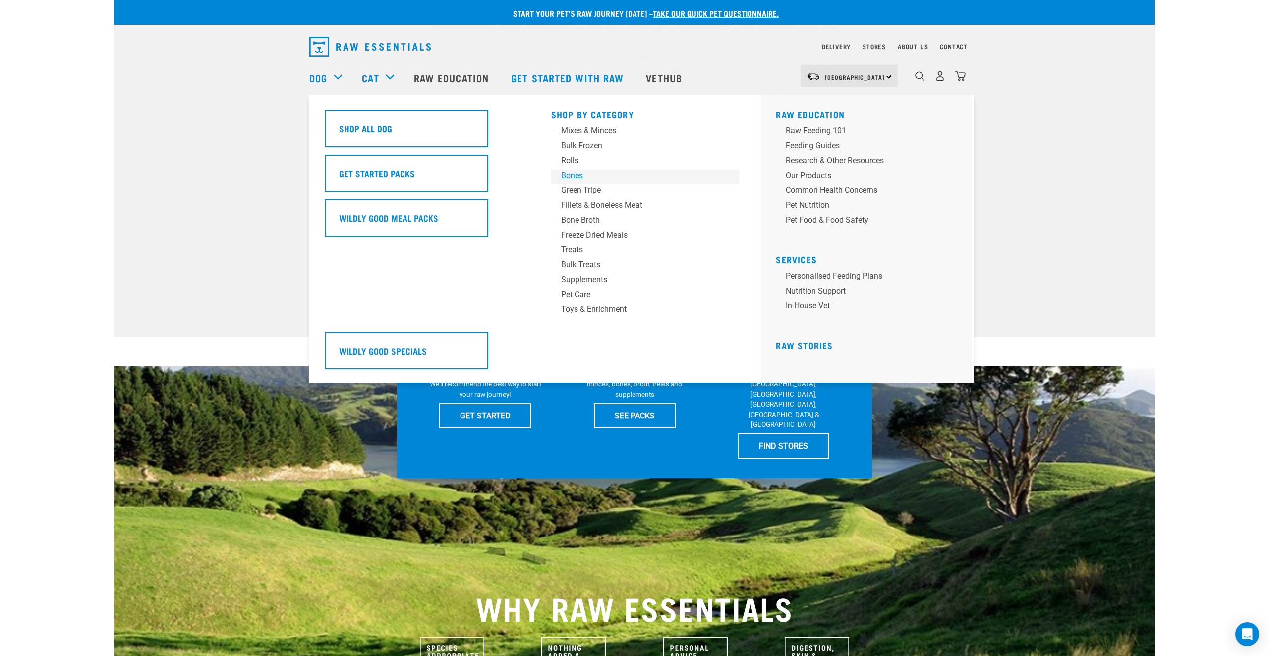
click at [570, 179] on div "Bones" at bounding box center [638, 176] width 155 height 12
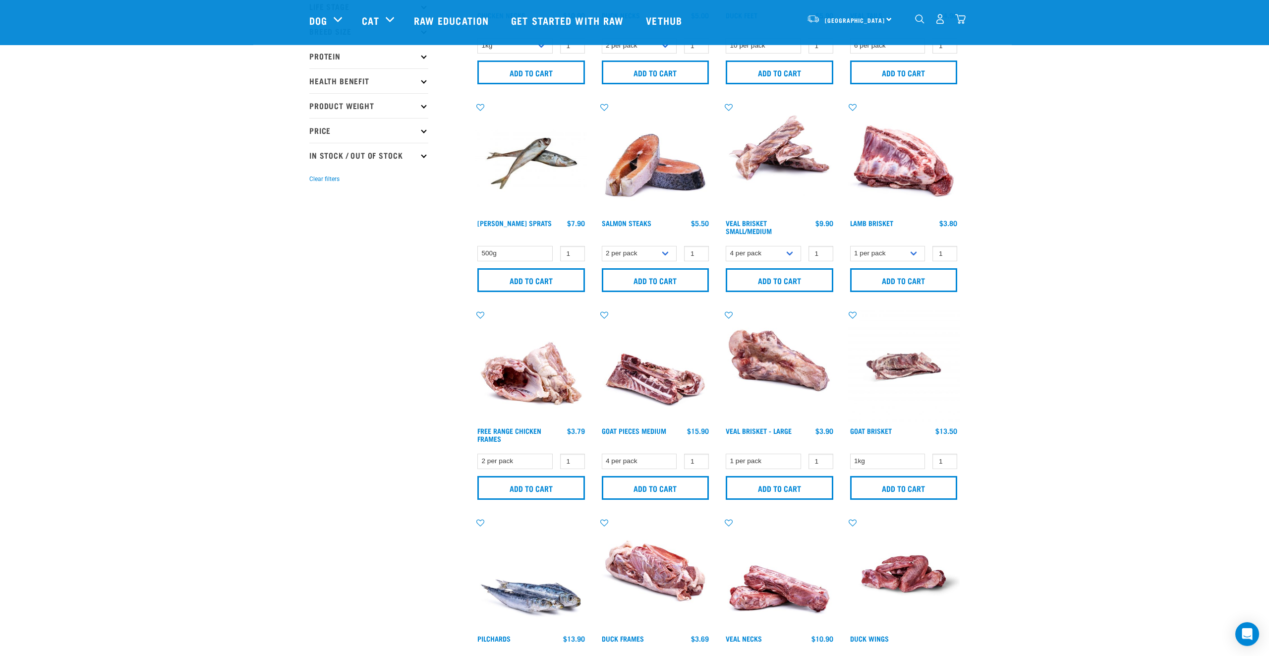
scroll to position [180, 0]
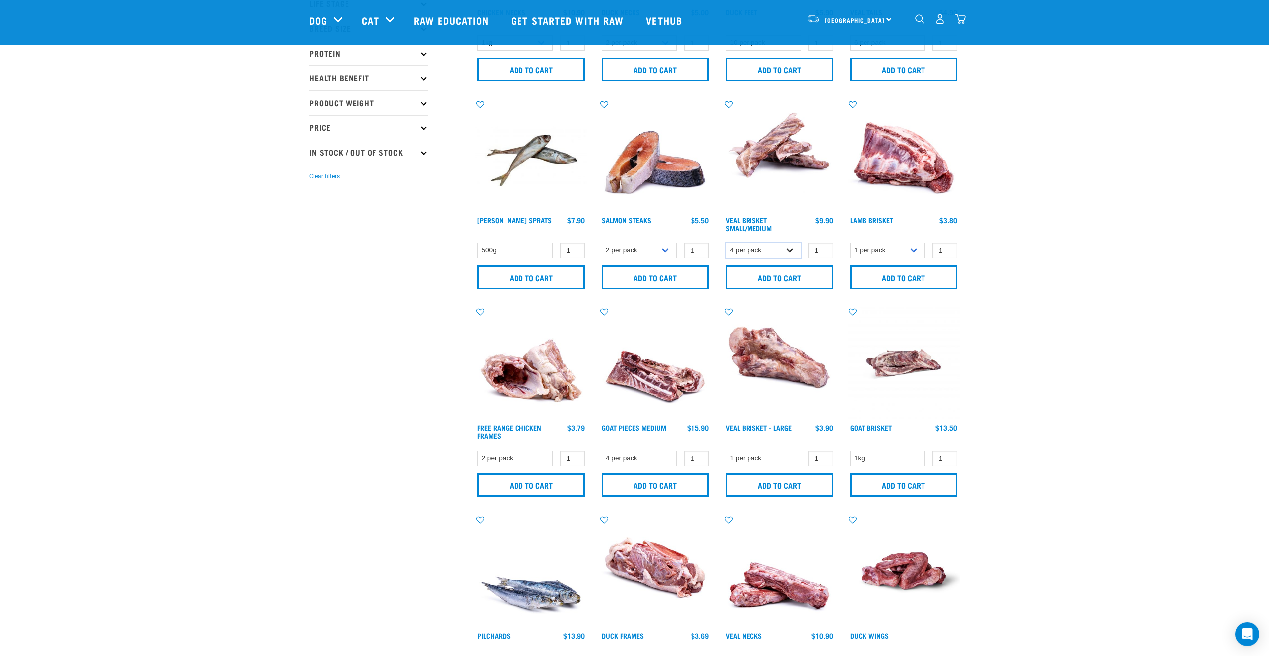
click at [726, 243] on select "4 per pack 8 per pack" at bounding box center [763, 250] width 75 height 15
select select "447645"
click option "8 per pack" at bounding box center [0, 0] width 0 height 0
click at [807, 274] on input "Add to cart" at bounding box center [780, 277] width 108 height 24
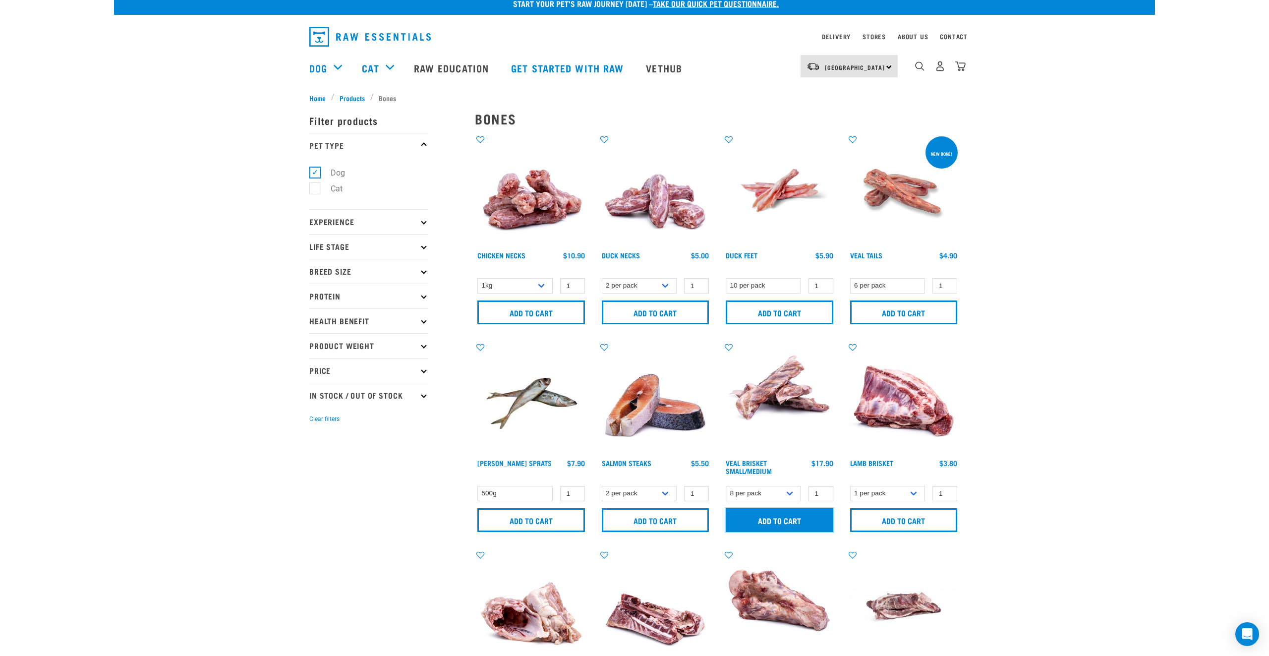
scroll to position [0, 0]
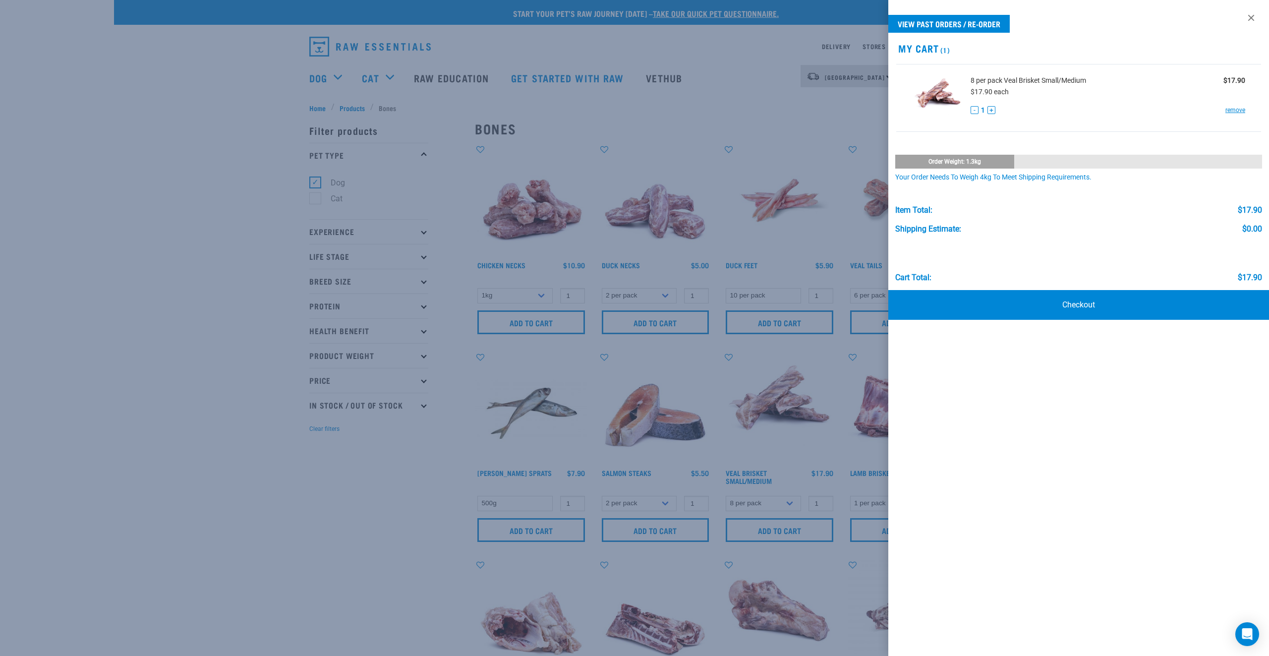
click at [162, 124] on div at bounding box center [634, 328] width 1269 height 656
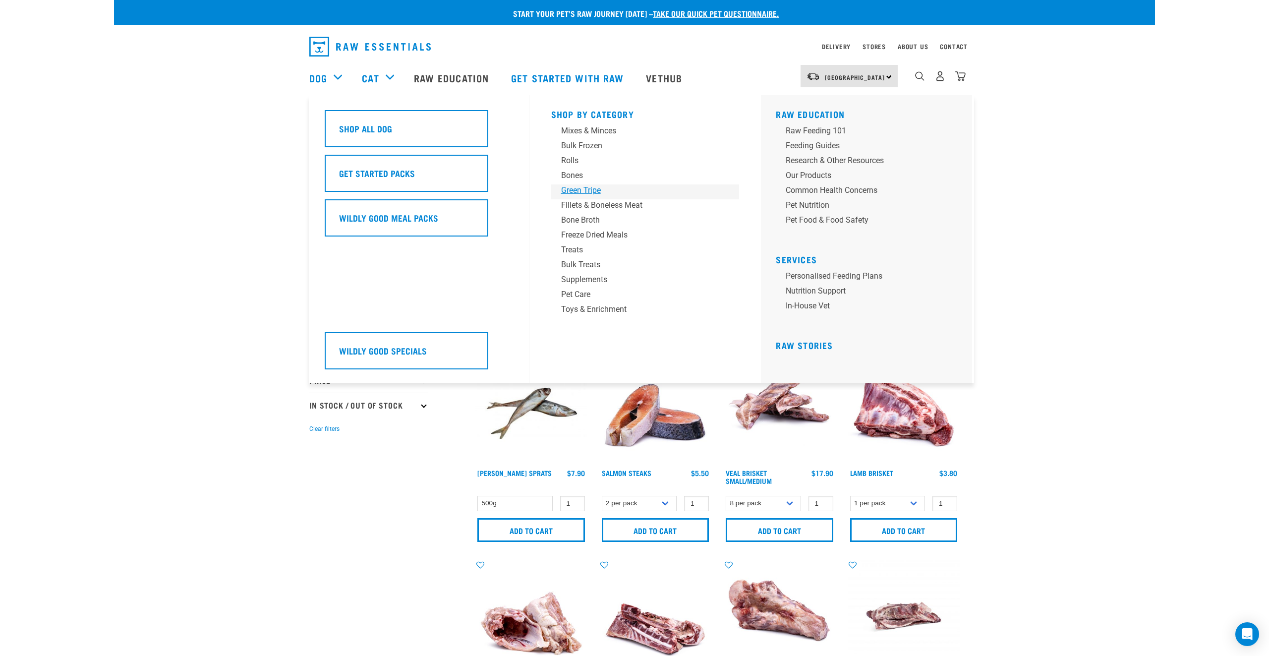
click at [586, 187] on div "Green Tripe" at bounding box center [638, 190] width 155 height 12
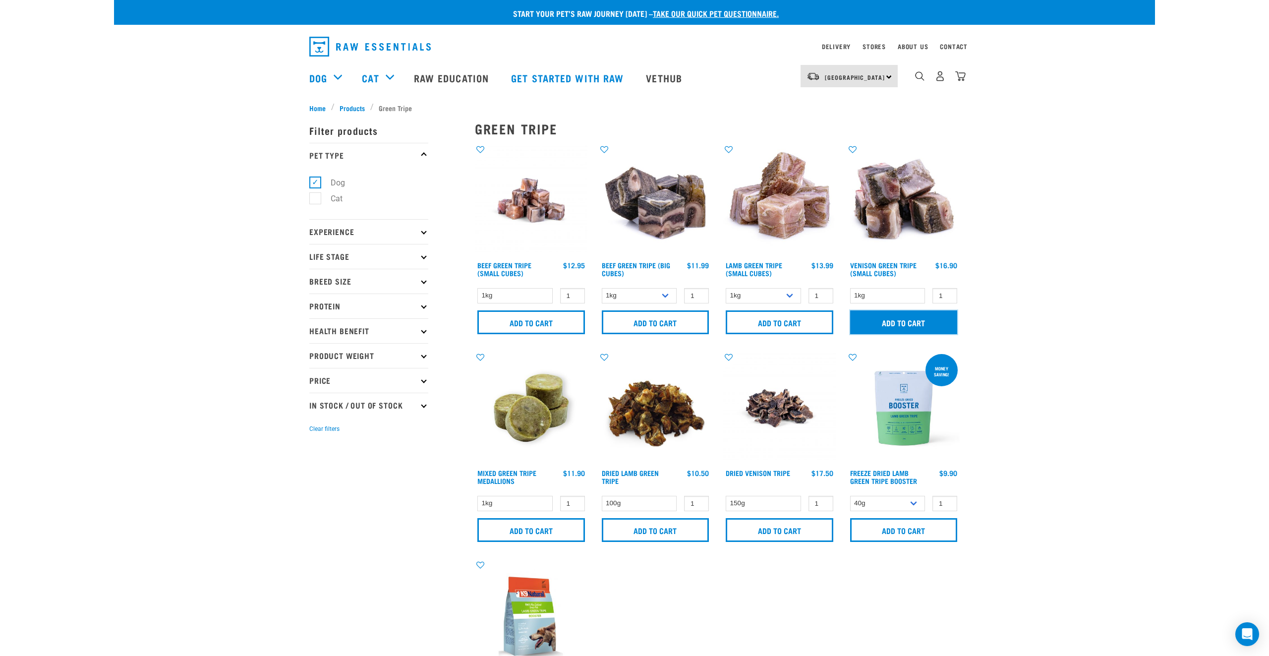
click at [937, 320] on input "Add to cart" at bounding box center [904, 322] width 108 height 24
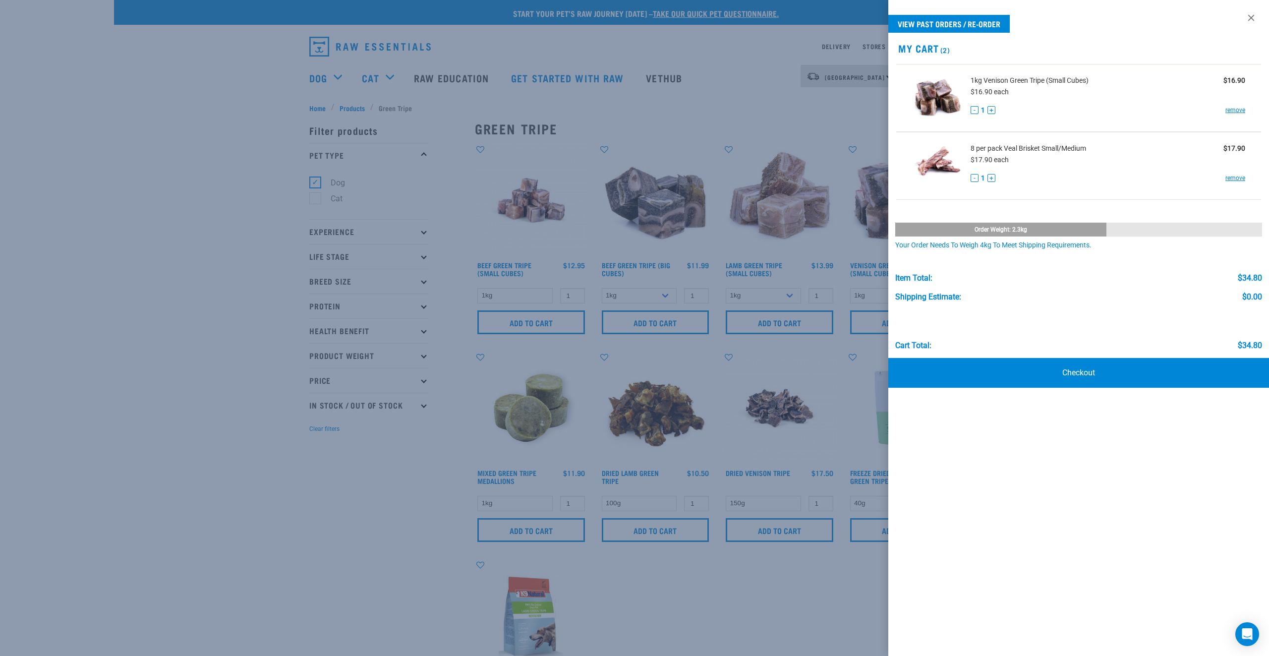
click at [206, 88] on div at bounding box center [634, 328] width 1269 height 656
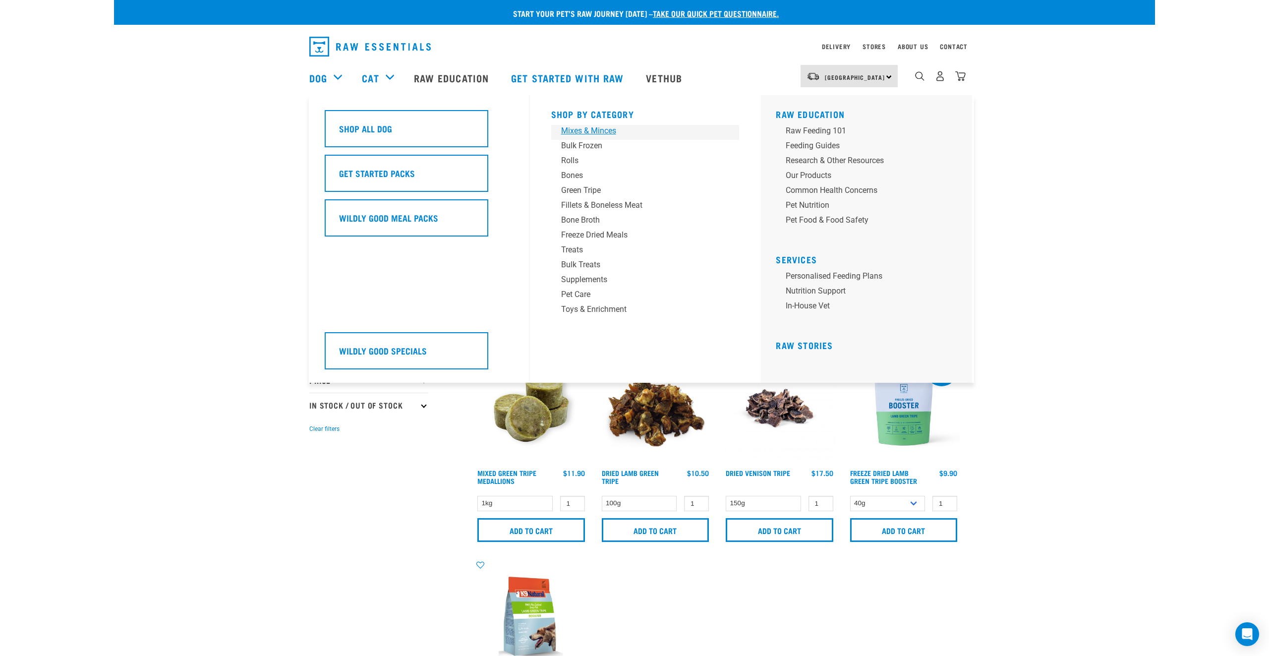
click at [588, 132] on div "Mixes & Minces" at bounding box center [638, 131] width 155 height 12
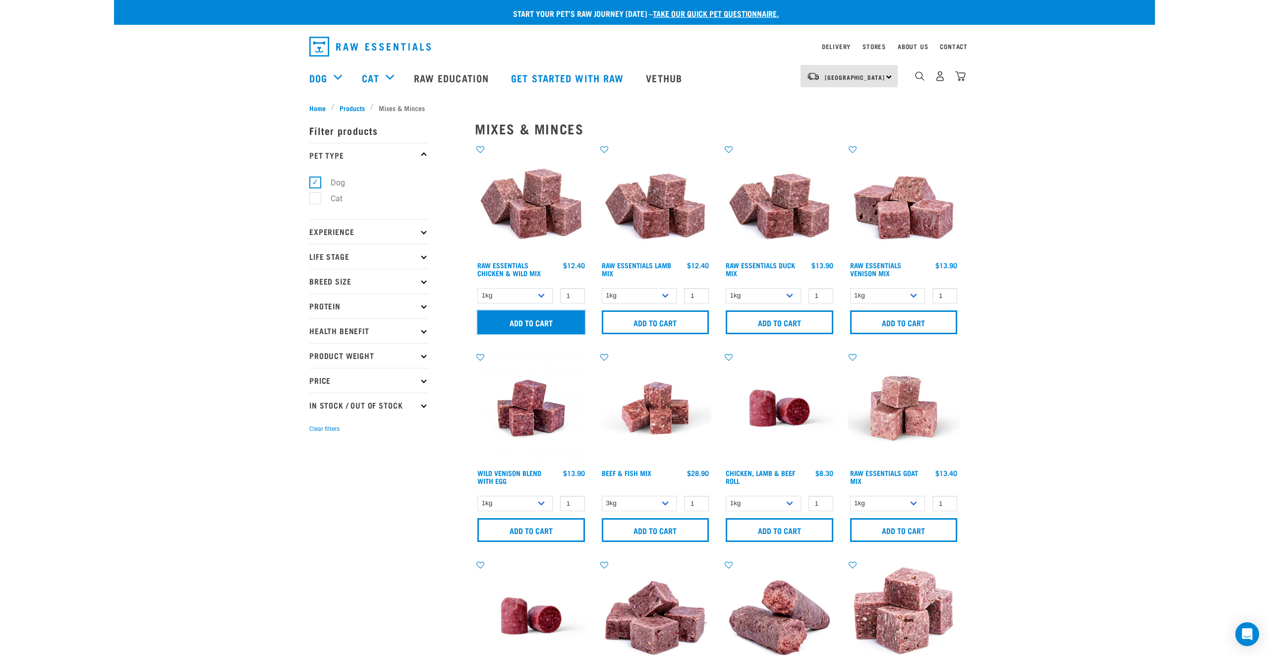
click at [536, 323] on input "Add to cart" at bounding box center [531, 322] width 108 height 24
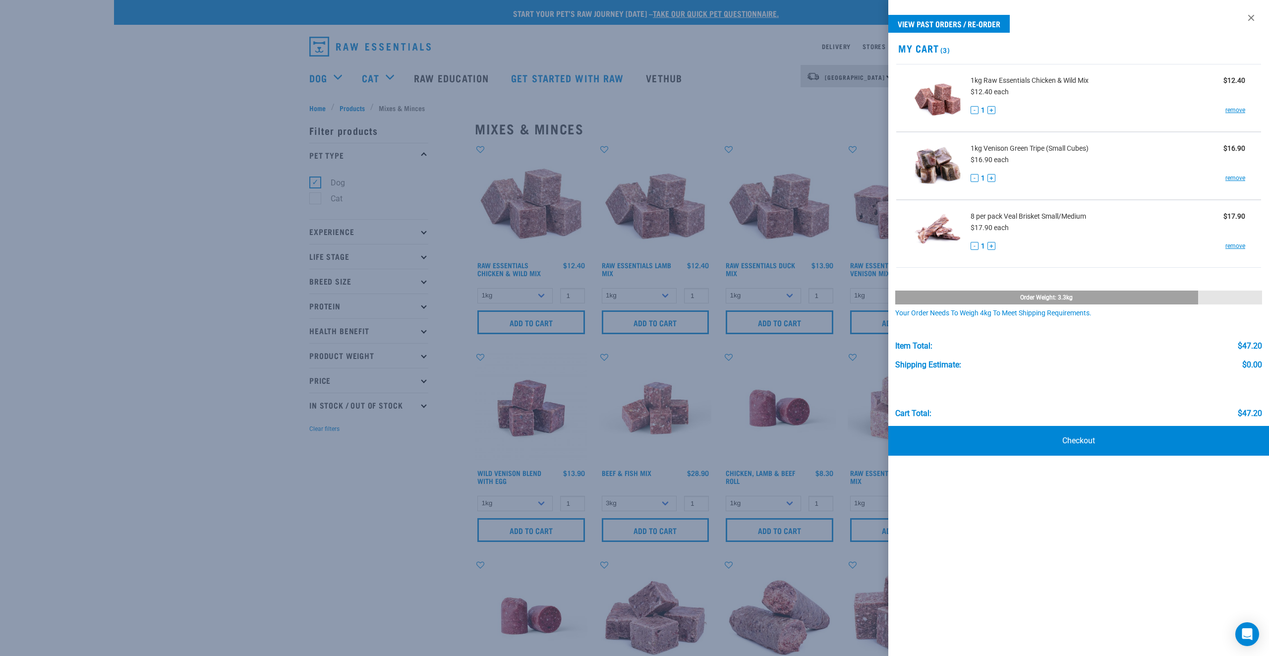
click at [376, 523] on div at bounding box center [634, 328] width 1269 height 656
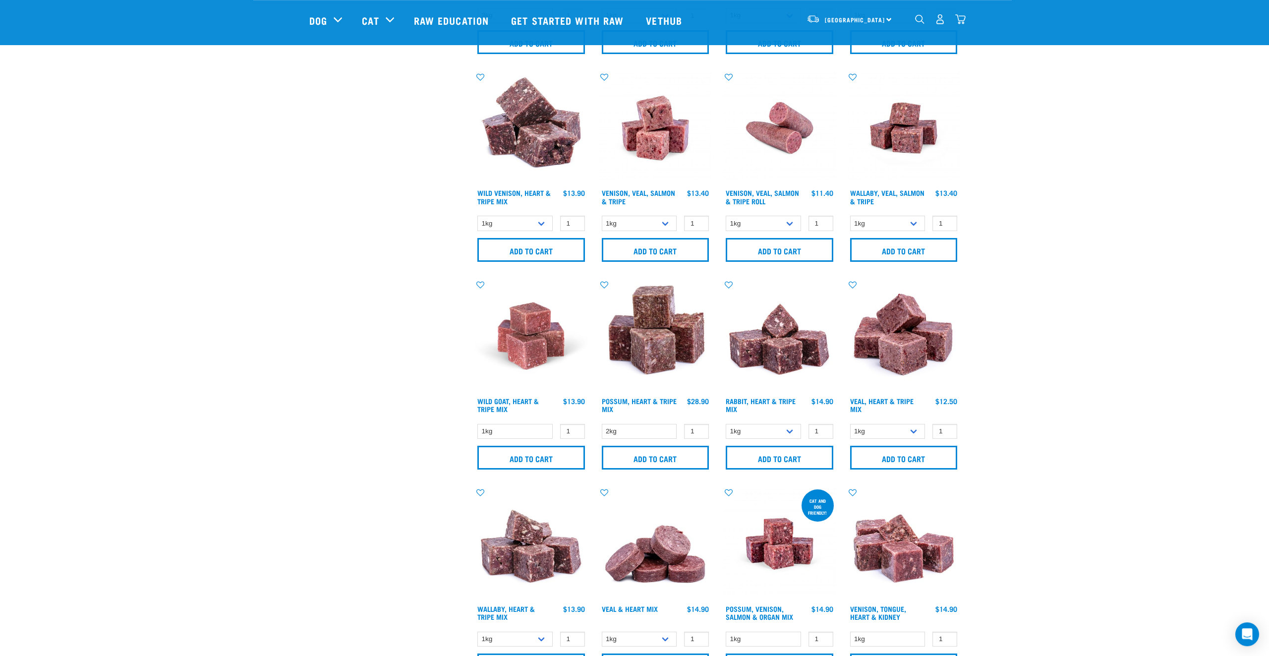
scroll to position [859, 0]
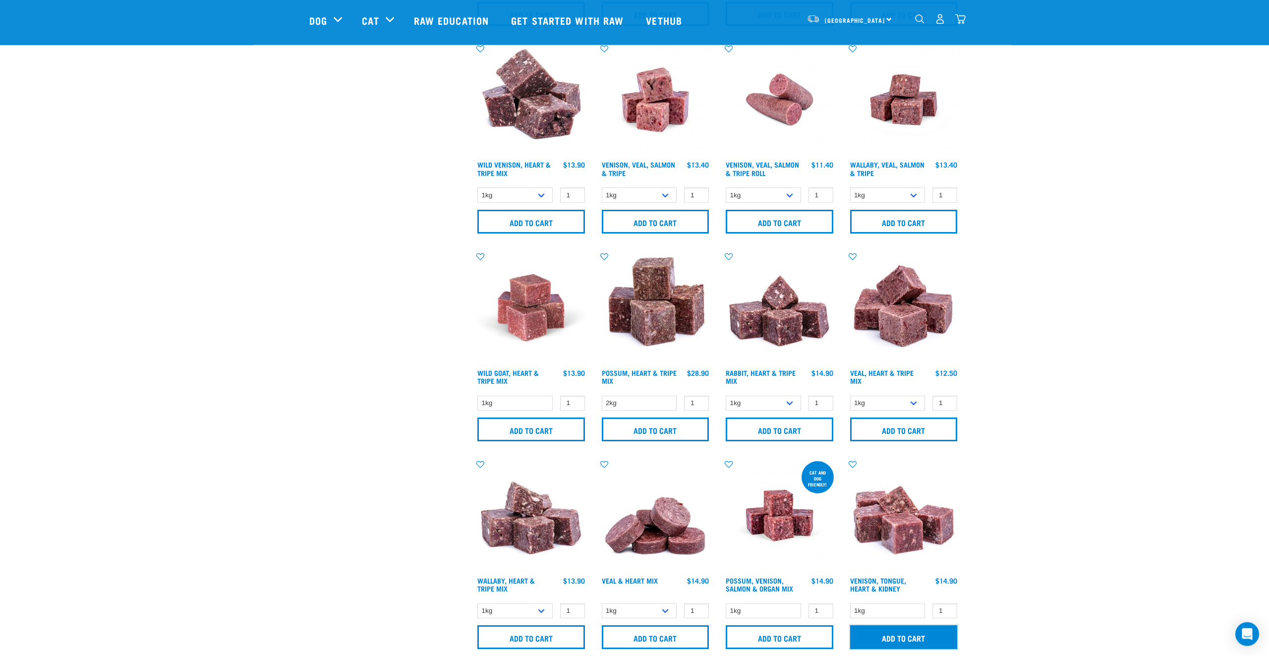
click at [925, 630] on input "Add to cart" at bounding box center [904, 637] width 108 height 24
click at [371, 467] on div "× Filter products Pet Type Dog Cat Experience New Raw Feeder Experienced Raw Fe…" at bounding box center [386, 44] width 166 height 1736
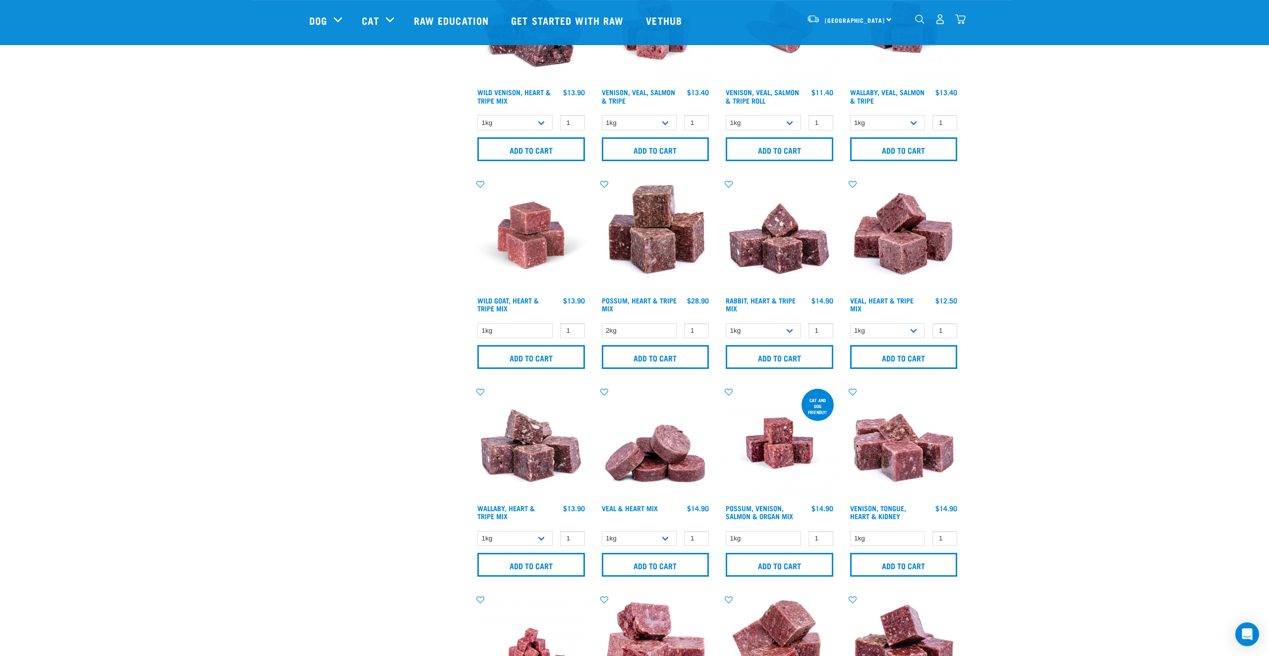
scroll to position [1085, 0]
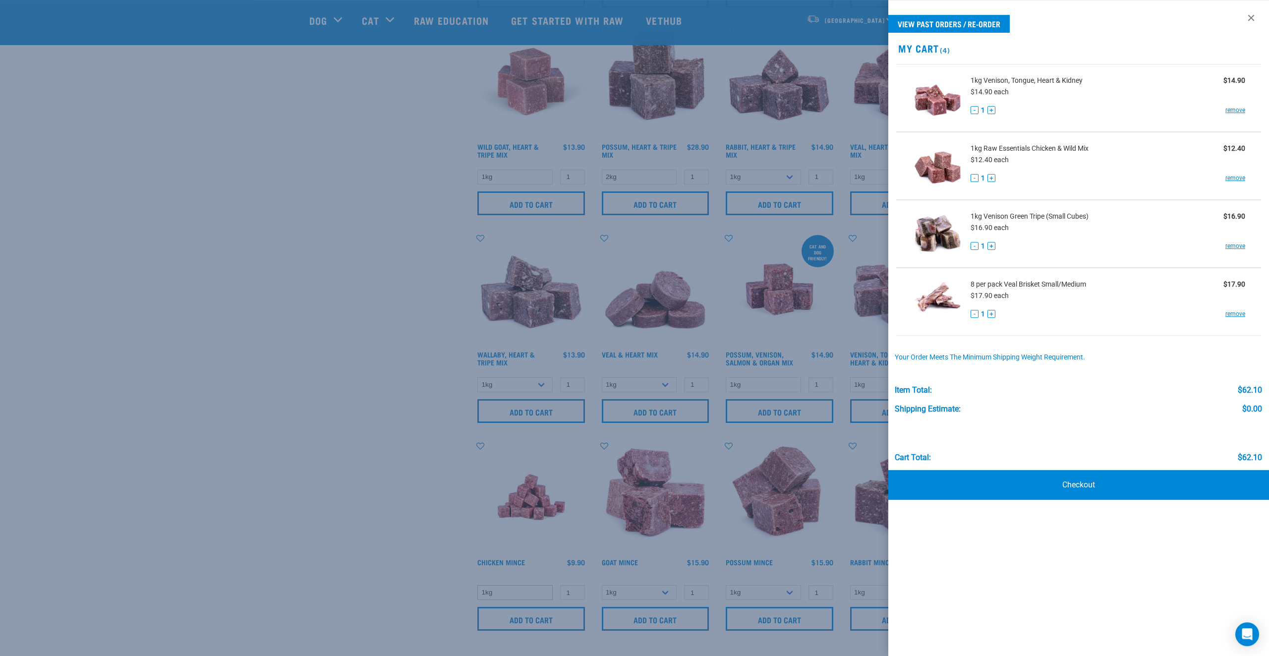
drag, startPoint x: 436, startPoint y: 572, endPoint x: 513, endPoint y: 589, distance: 79.4
click at [437, 572] on div at bounding box center [634, 328] width 1269 height 656
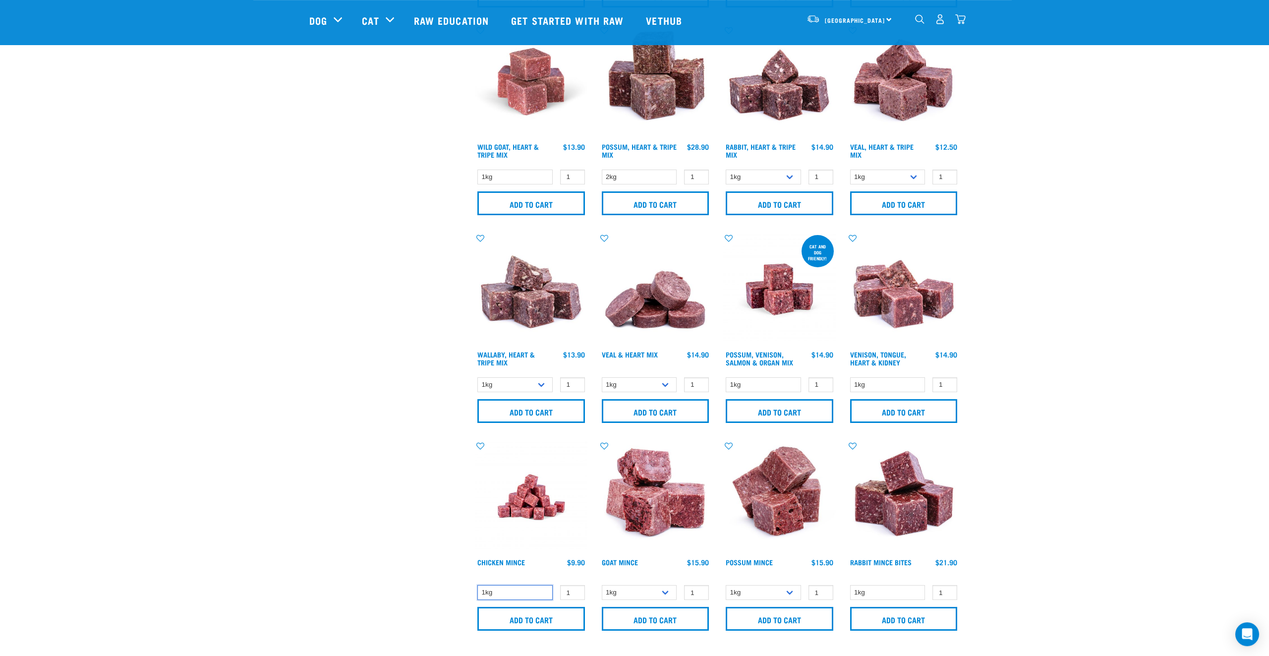
click at [477, 585] on select "1kg" at bounding box center [514, 592] width 75 height 15
click at [525, 594] on select "1kg" at bounding box center [514, 592] width 75 height 15
type input "2"
click at [576, 587] on input "2" at bounding box center [572, 592] width 25 height 15
click at [574, 615] on input "Add to cart" at bounding box center [531, 619] width 108 height 24
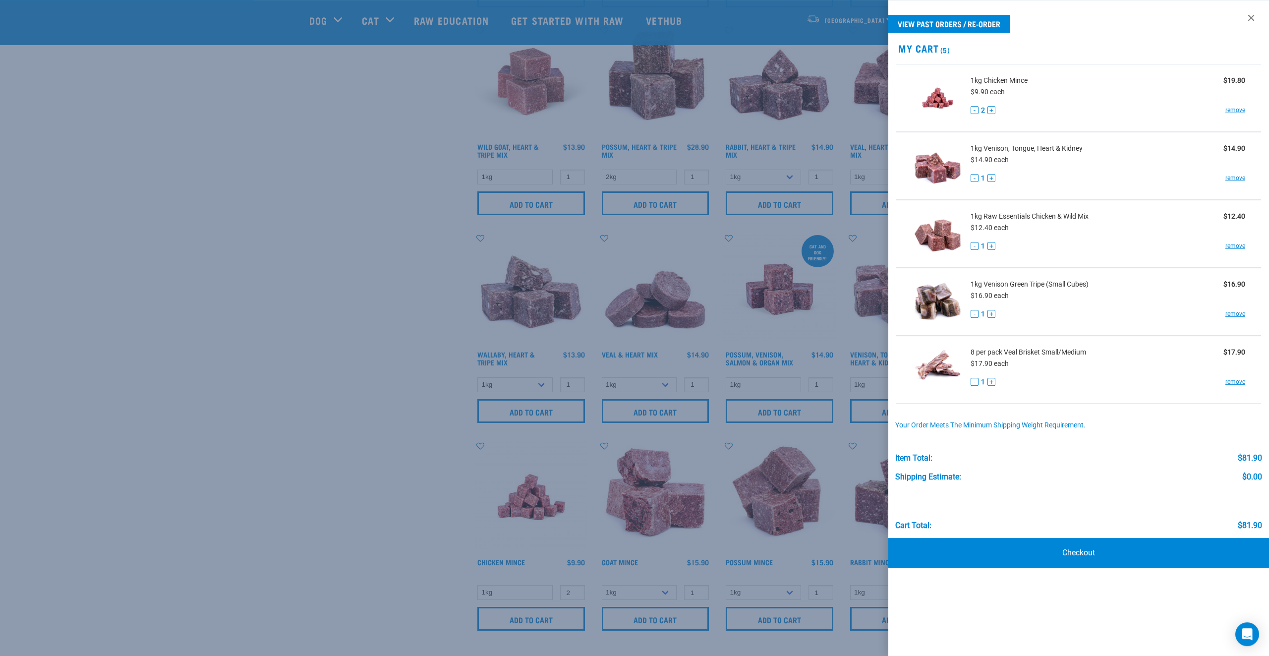
click at [280, 420] on div at bounding box center [634, 328] width 1269 height 656
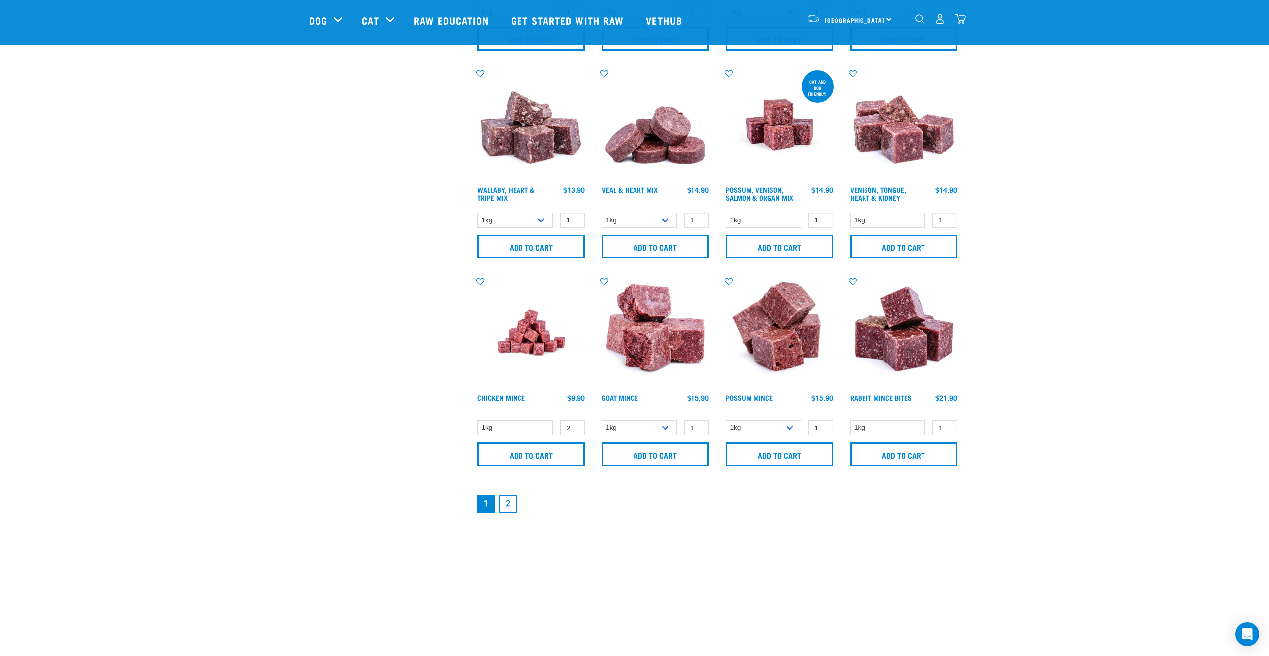
scroll to position [1257, 0]
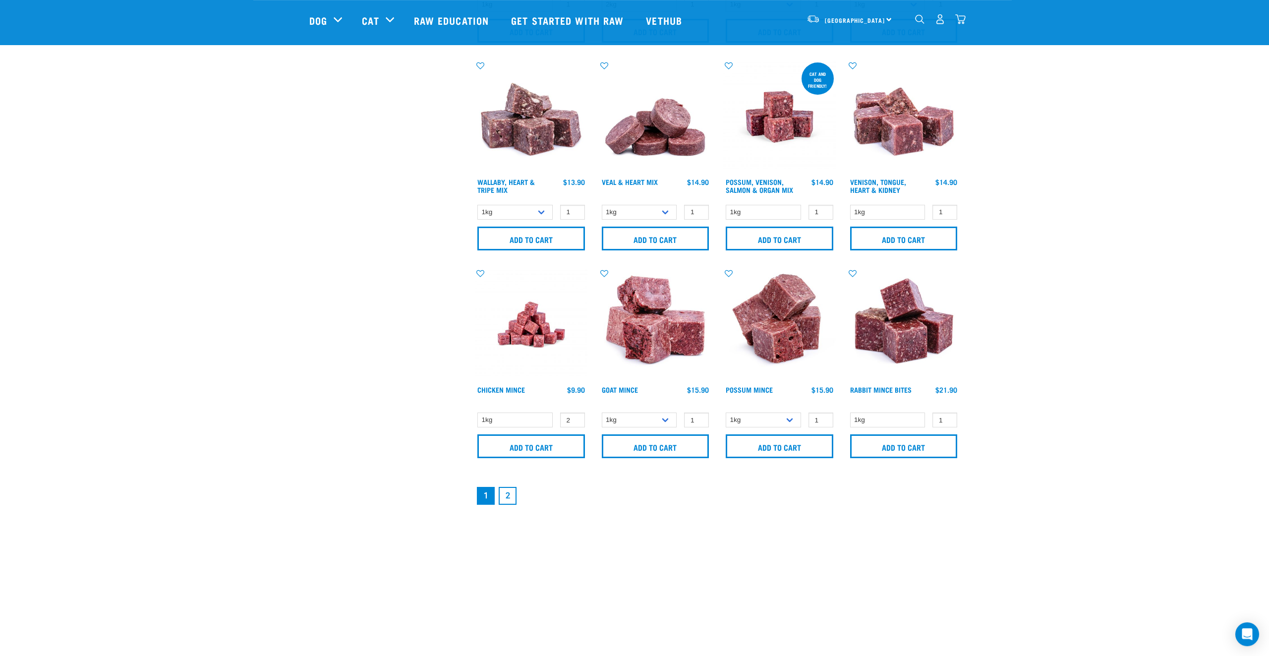
click at [506, 494] on link "2" at bounding box center [508, 496] width 18 height 18
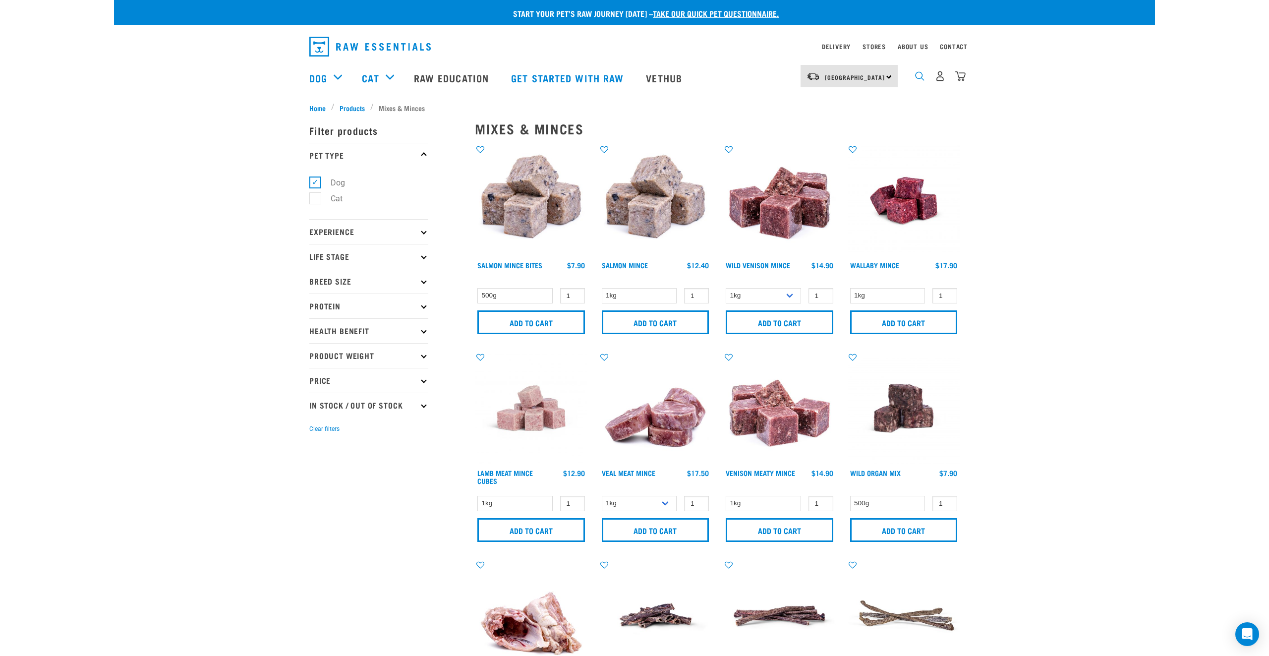
click at [918, 81] on img "dropdown navigation" at bounding box center [919, 75] width 9 height 9
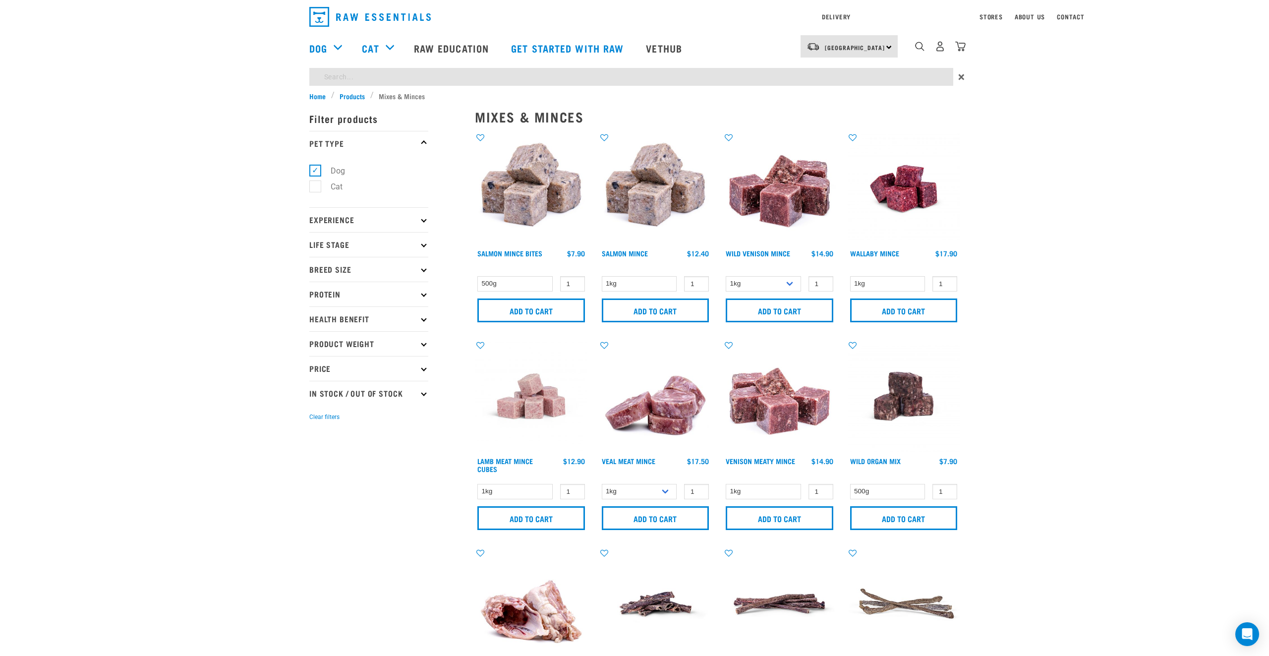
click at [839, 86] on input "search" at bounding box center [631, 77] width 644 height 18
click at [830, 80] on input "search" at bounding box center [631, 77] width 644 height 18
click at [335, 77] on input "search" at bounding box center [631, 77] width 644 height 18
type input "heart"
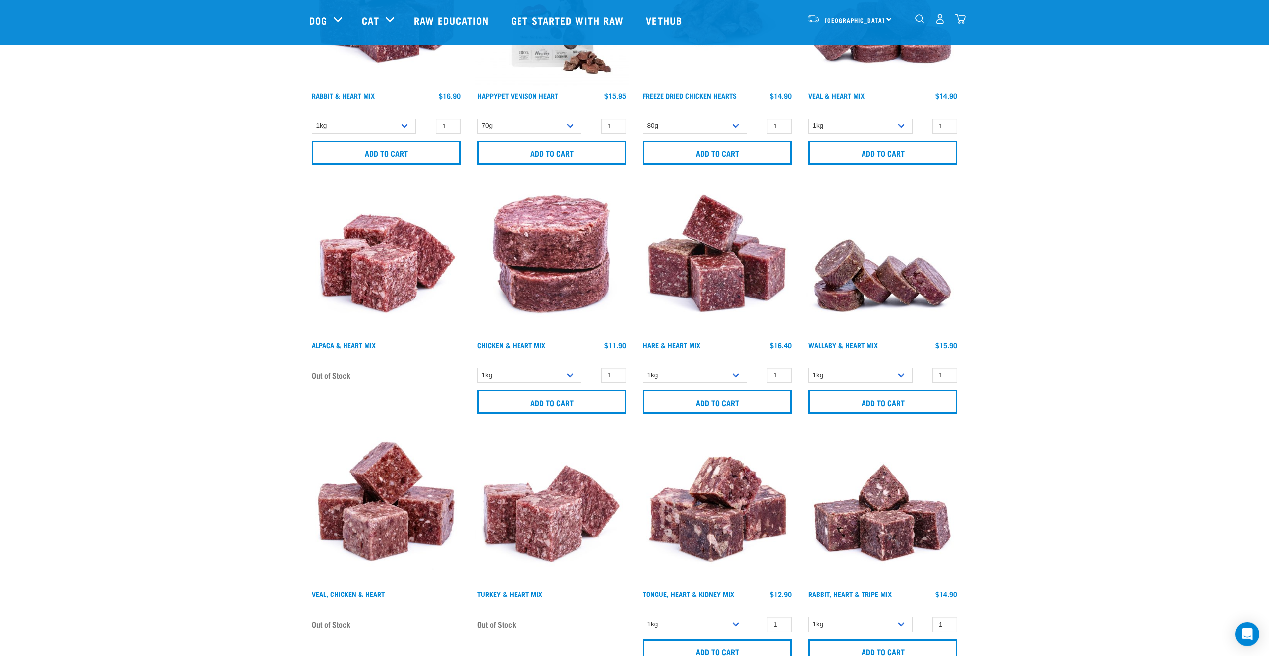
scroll to position [46, 0]
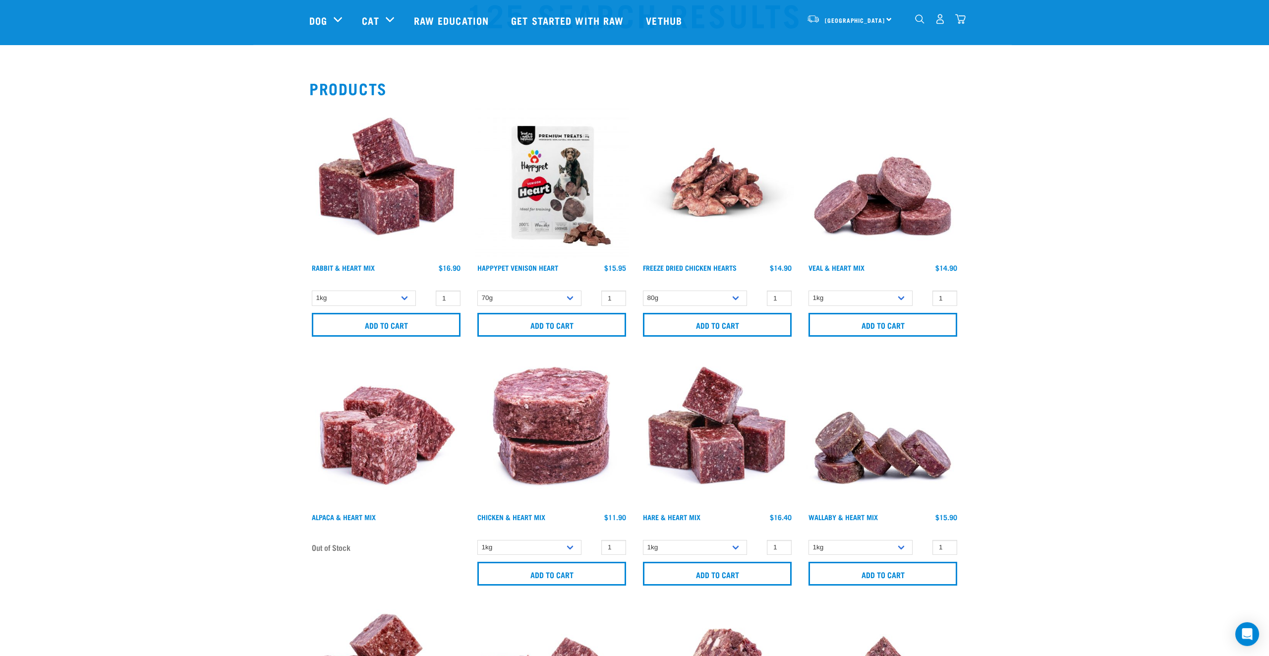
click at [966, 20] on div "North Island North Island South Island Dog Shop All Dog Get Started Packs 6" at bounding box center [634, 20] width 666 height 40
click at [962, 20] on img "dropdown navigation" at bounding box center [960, 19] width 10 height 10
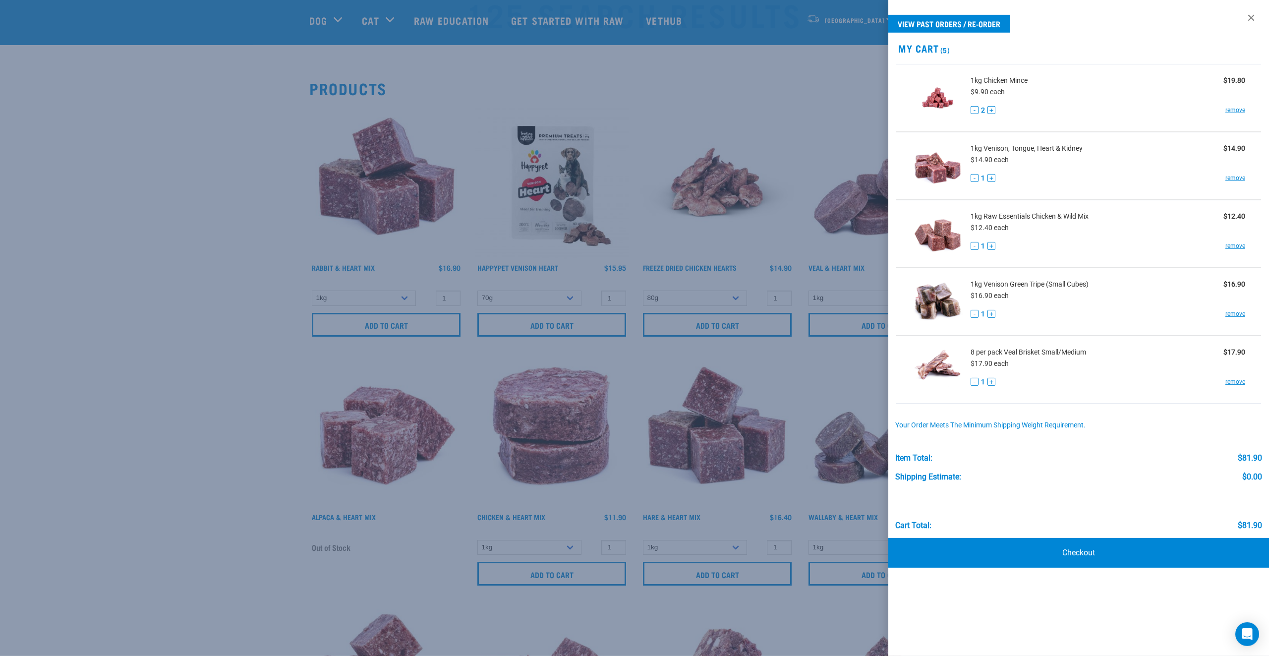
click at [206, 290] on div at bounding box center [634, 328] width 1269 height 656
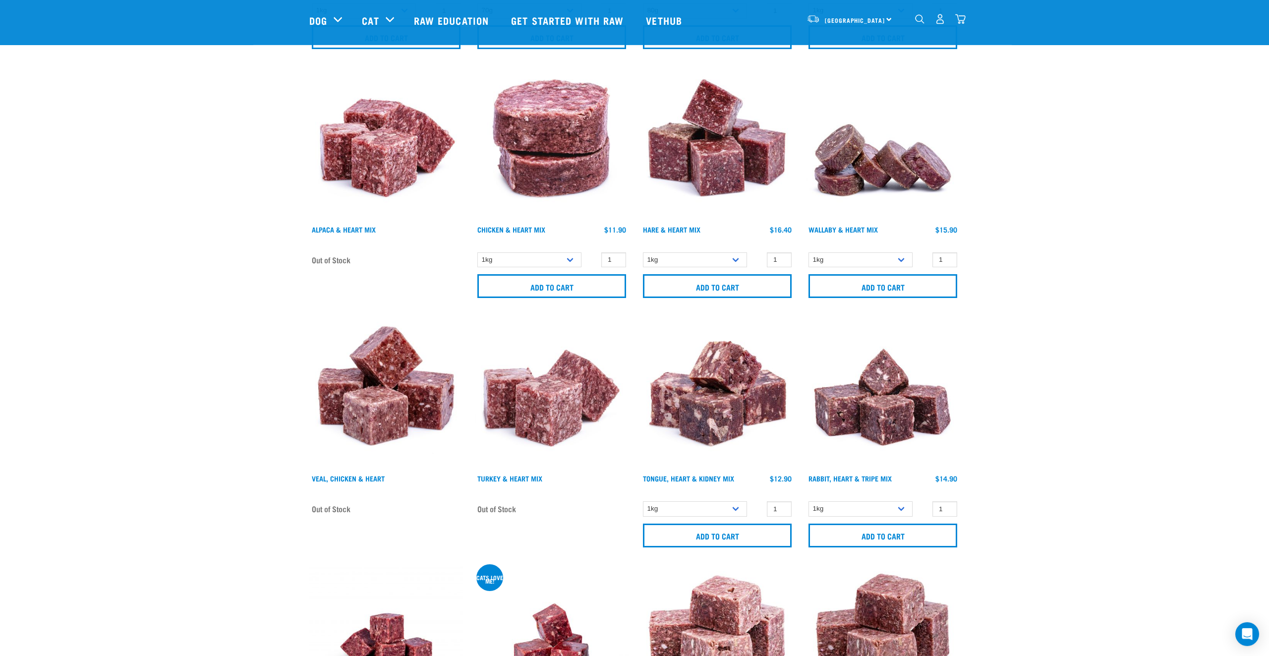
scroll to position [510, 0]
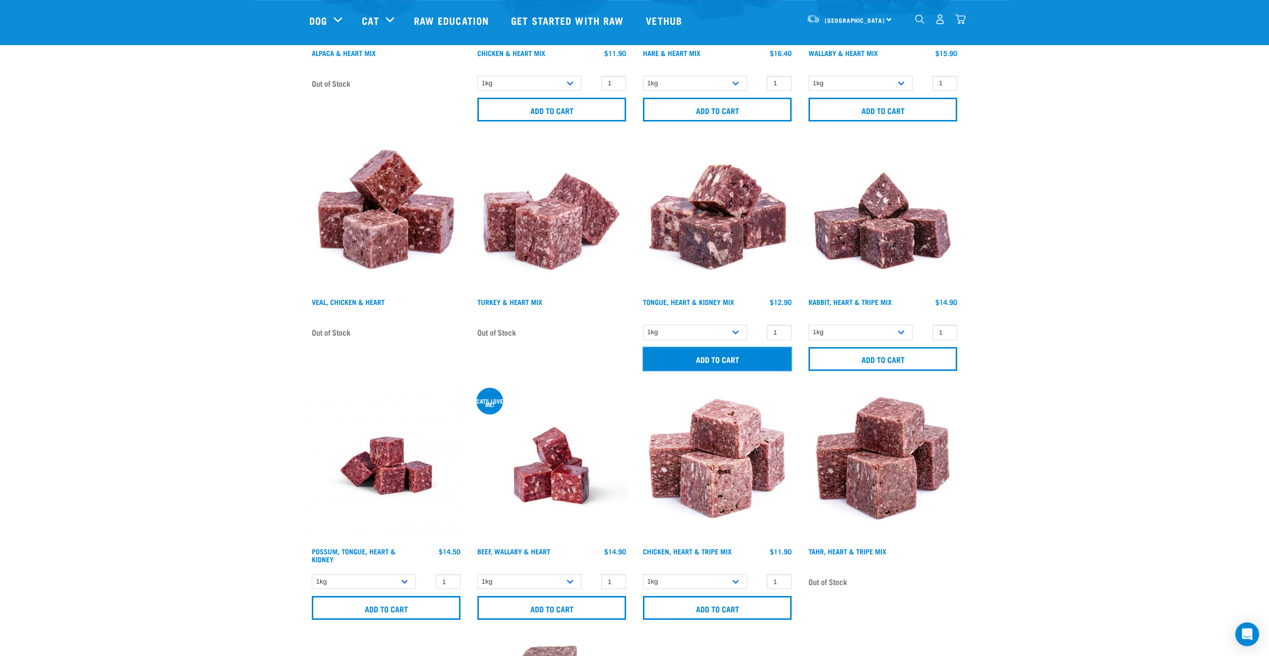
click at [749, 356] on input "Add to cart" at bounding box center [717, 359] width 149 height 24
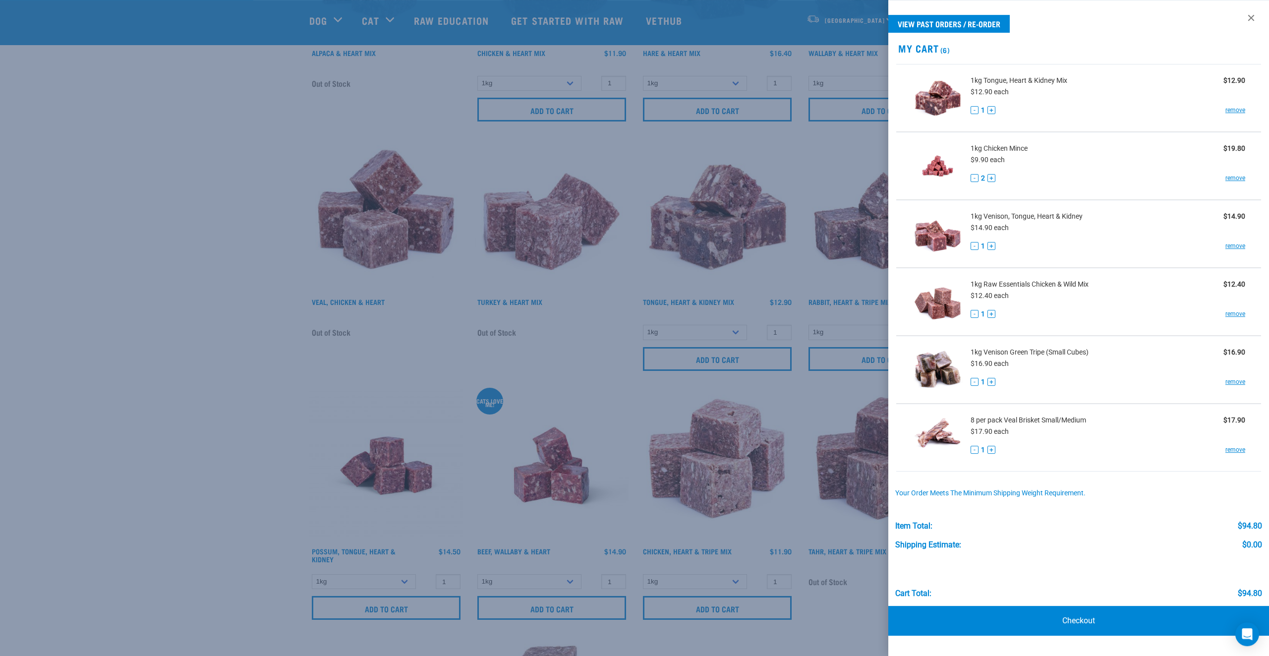
drag, startPoint x: 210, startPoint y: 277, endPoint x: 201, endPoint y: 229, distance: 48.8
click at [210, 277] on div at bounding box center [634, 328] width 1269 height 656
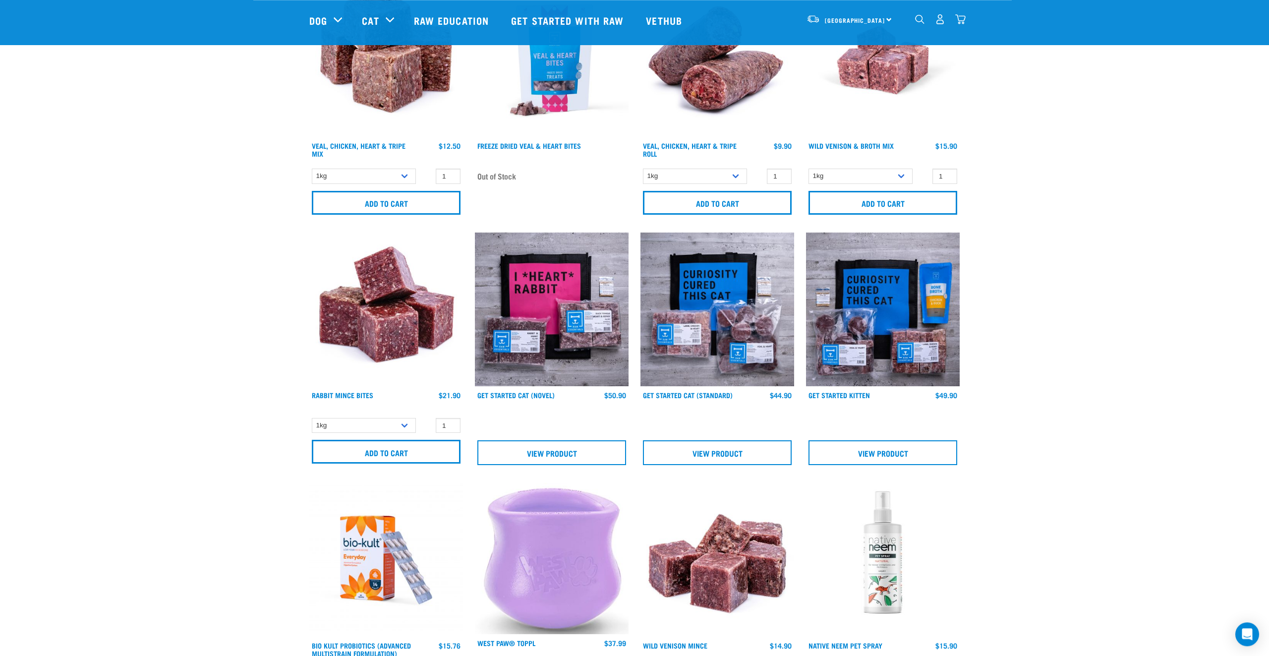
scroll to position [1890, 0]
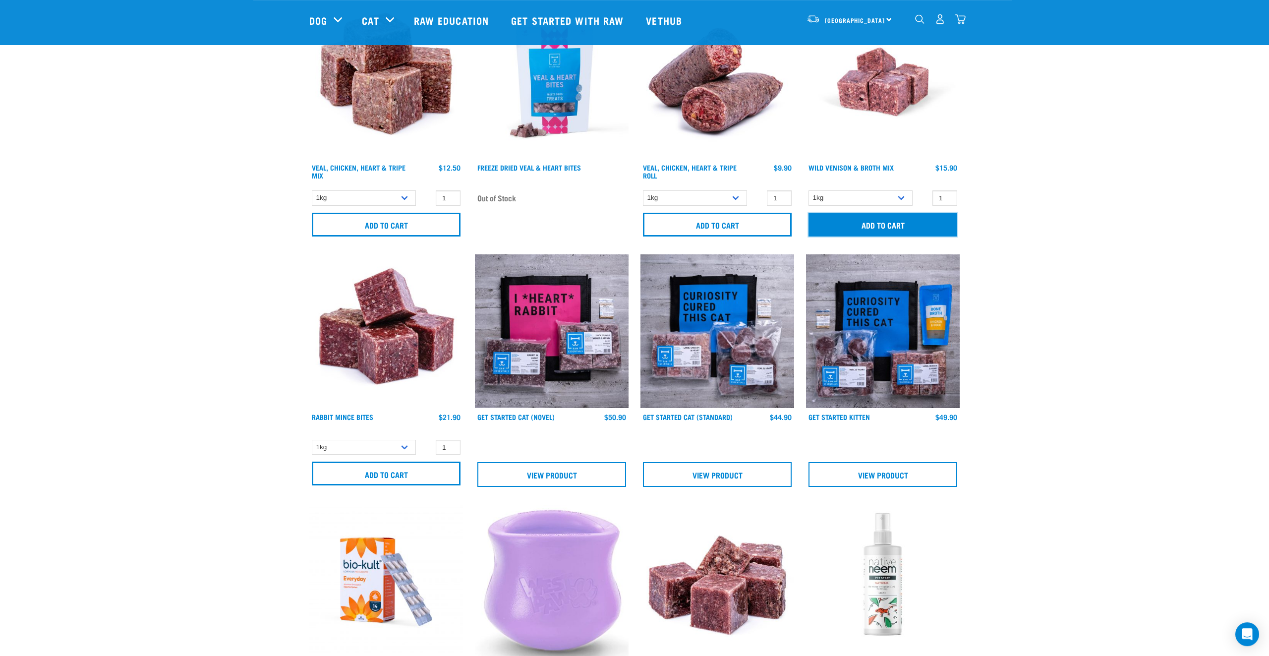
click at [914, 220] on input "Add to cart" at bounding box center [883, 225] width 149 height 24
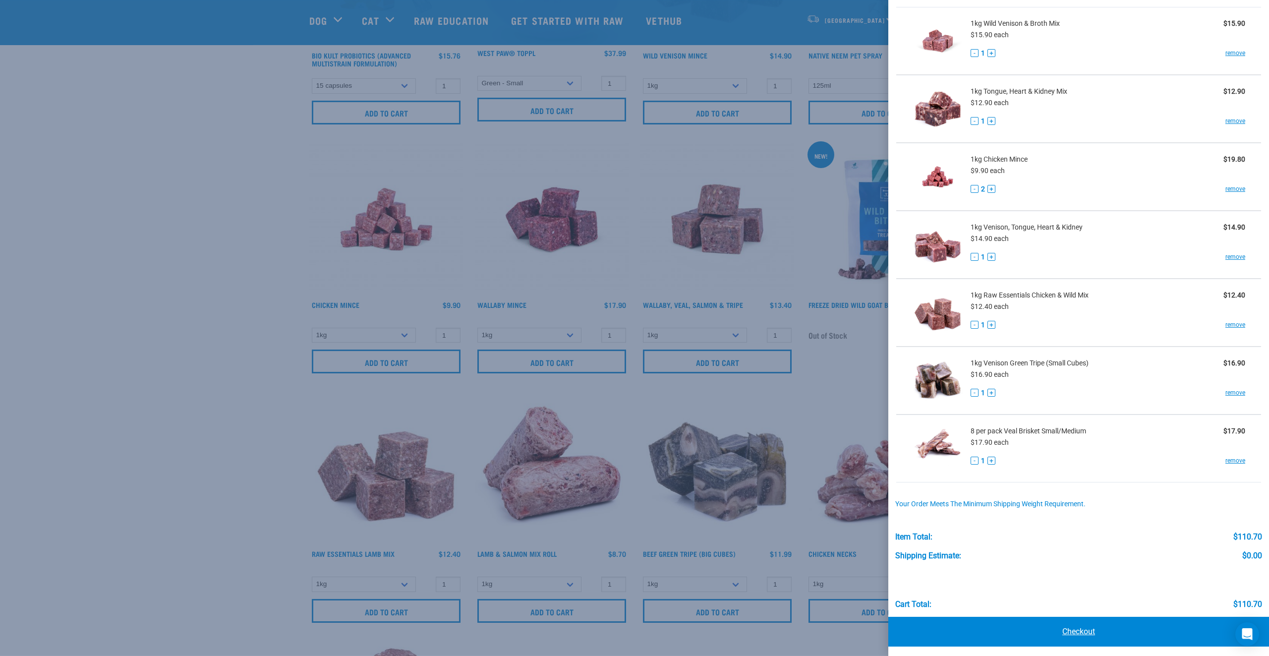
scroll to position [2538, 0]
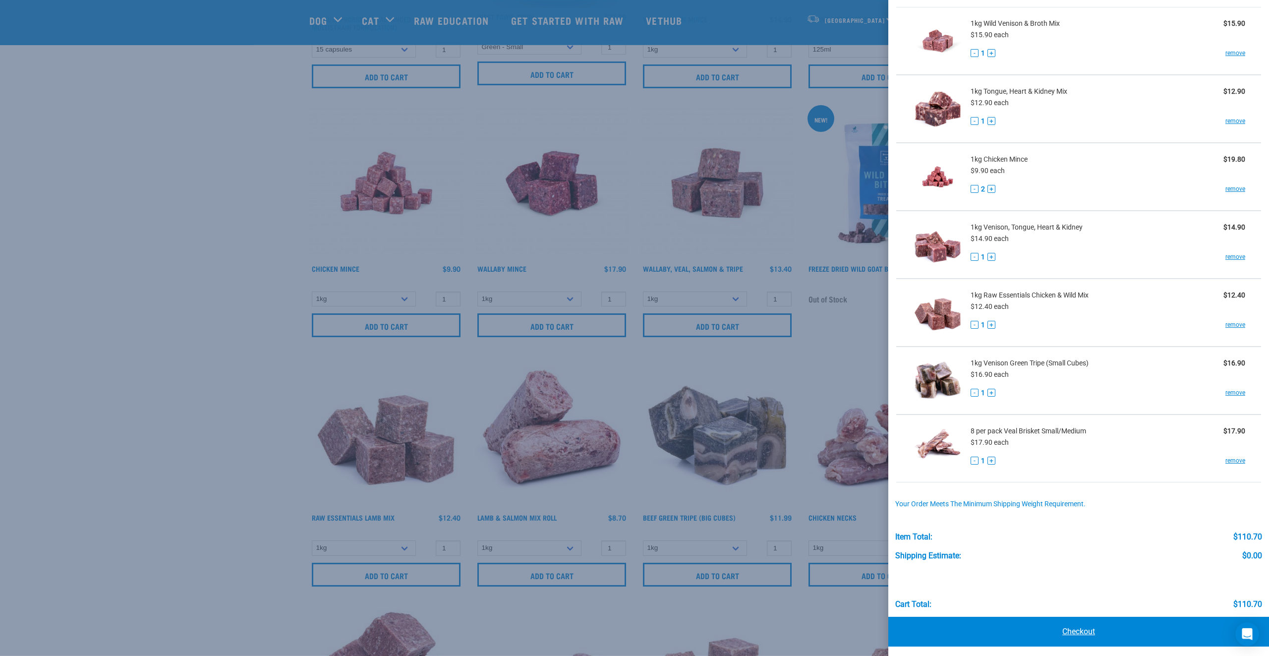
click at [1105, 635] on link "Checkout" at bounding box center [1078, 632] width 381 height 30
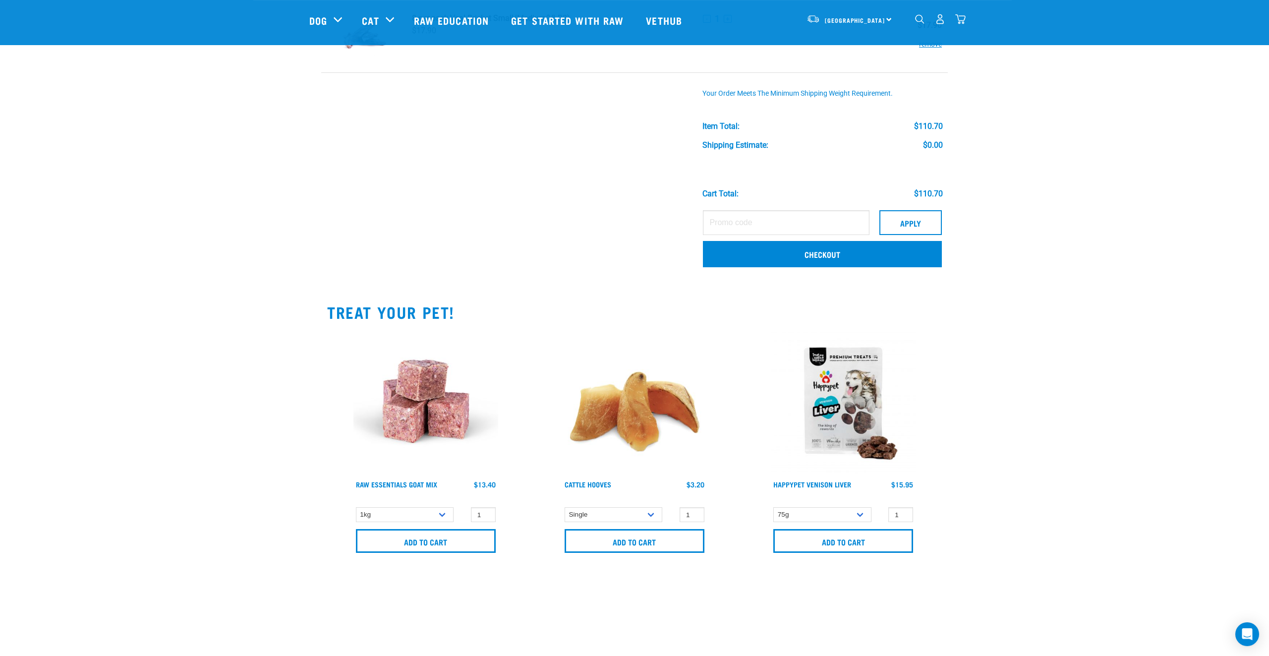
scroll to position [440, 0]
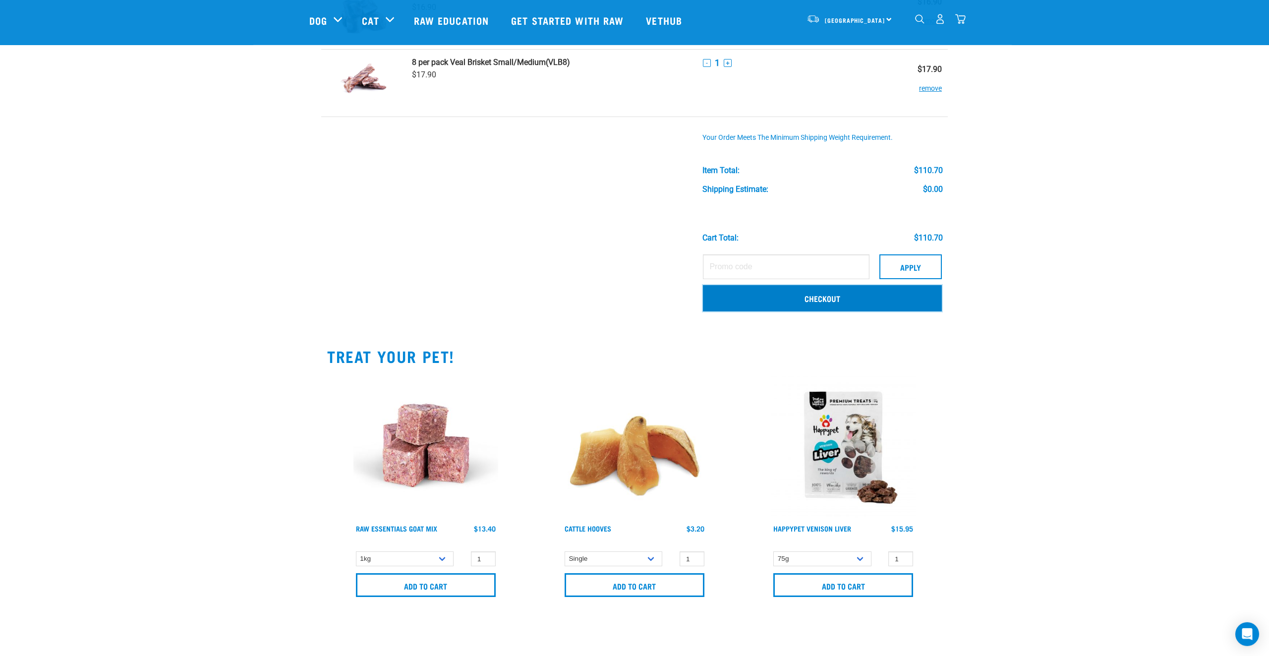
click at [831, 302] on link "Checkout" at bounding box center [822, 298] width 239 height 26
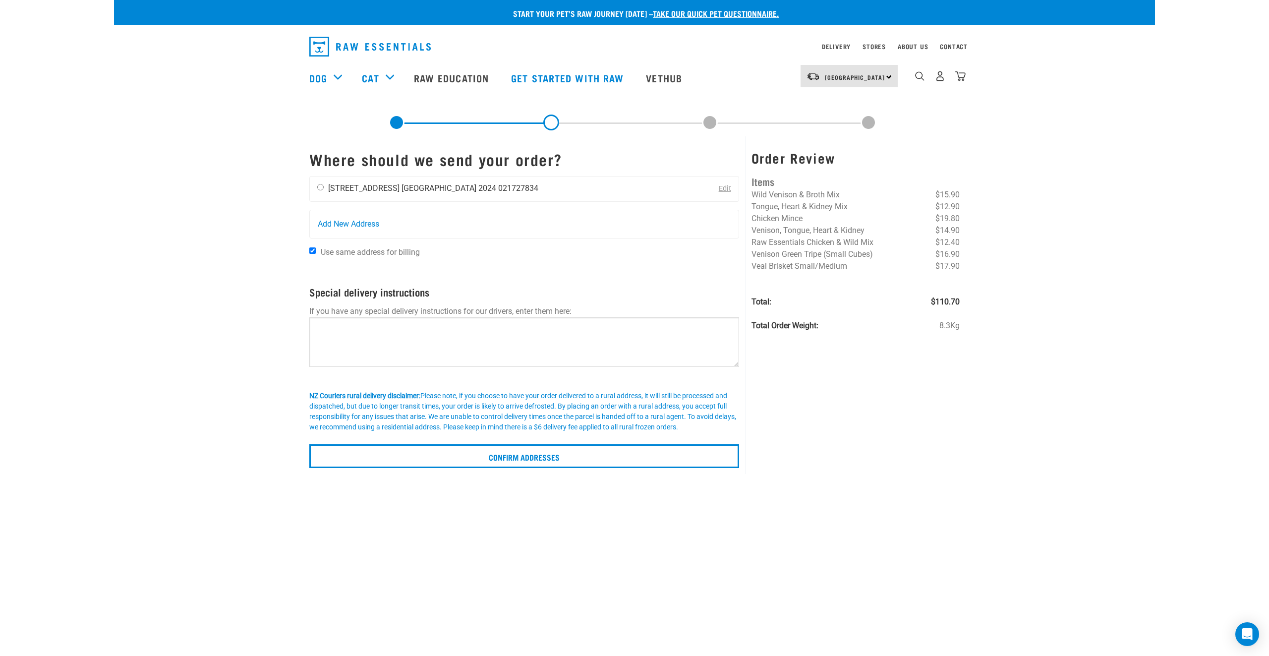
click at [322, 189] on input "radio" at bounding box center [320, 187] width 6 height 6
radio input "true"
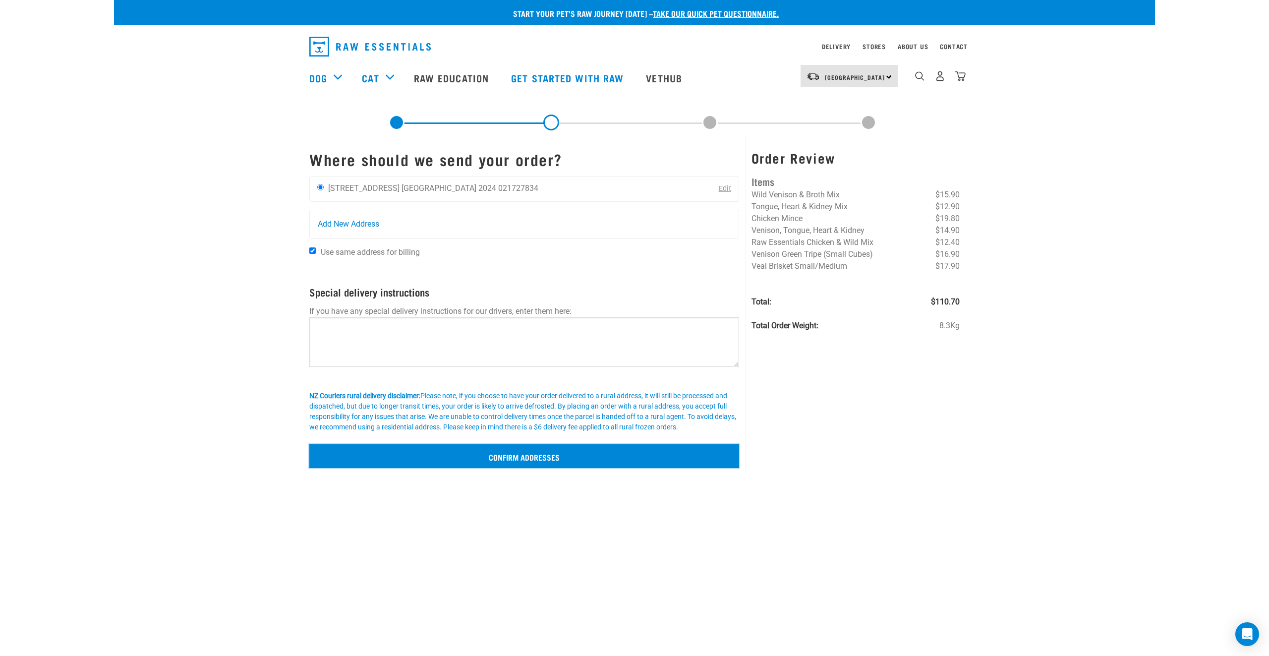
click at [567, 454] on input "Confirm addresses" at bounding box center [524, 456] width 430 height 24
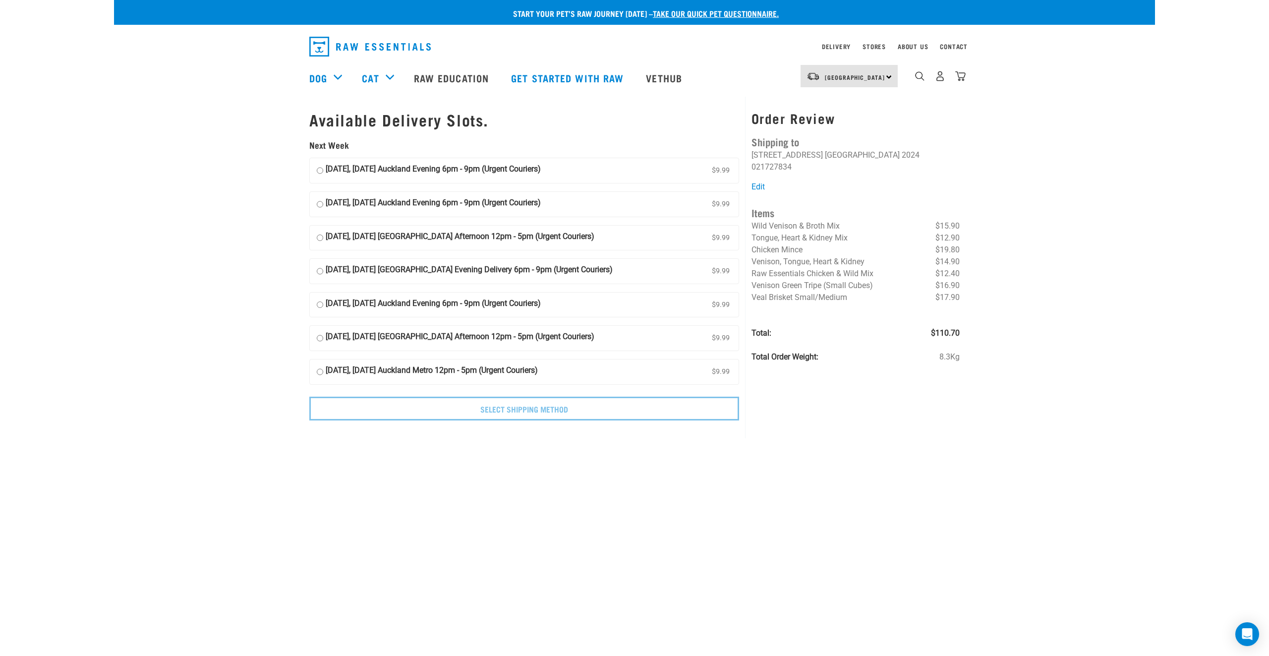
click at [319, 169] on input "[DATE], [DATE] Auckland Evening 6pm - 9pm (Urgent Couriers) $9.99" at bounding box center [320, 170] width 6 height 15
radio input "true"
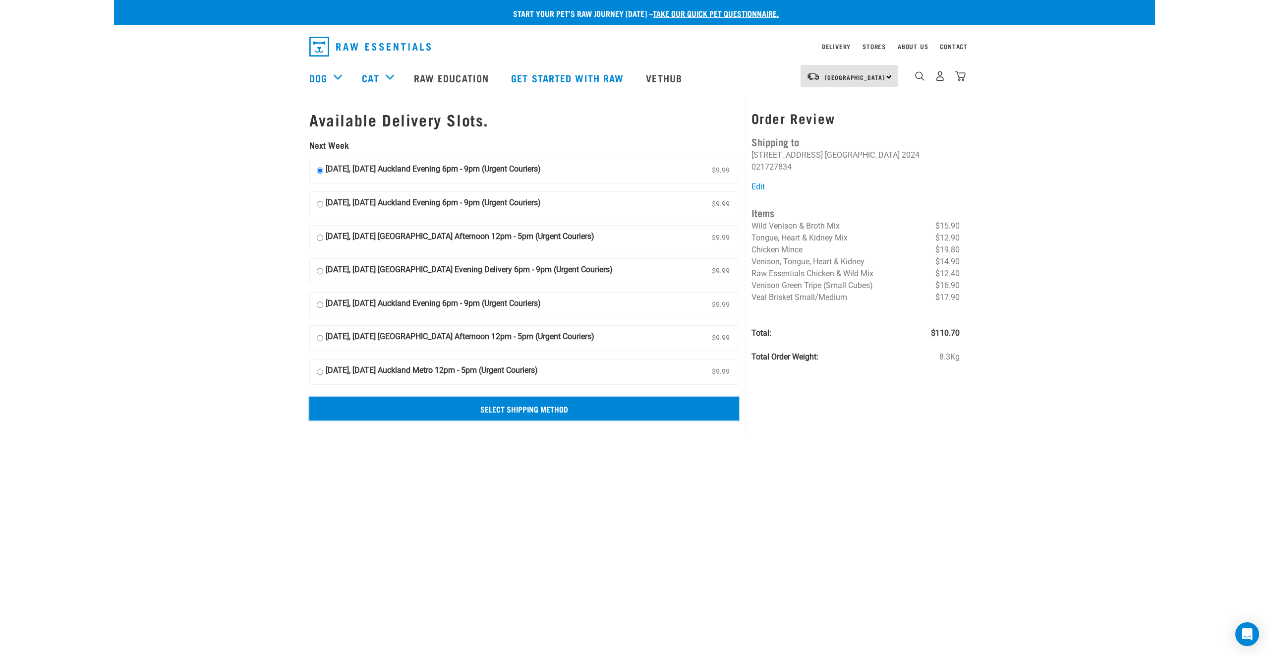
click at [491, 411] on input "Select Shipping Method" at bounding box center [524, 409] width 430 height 24
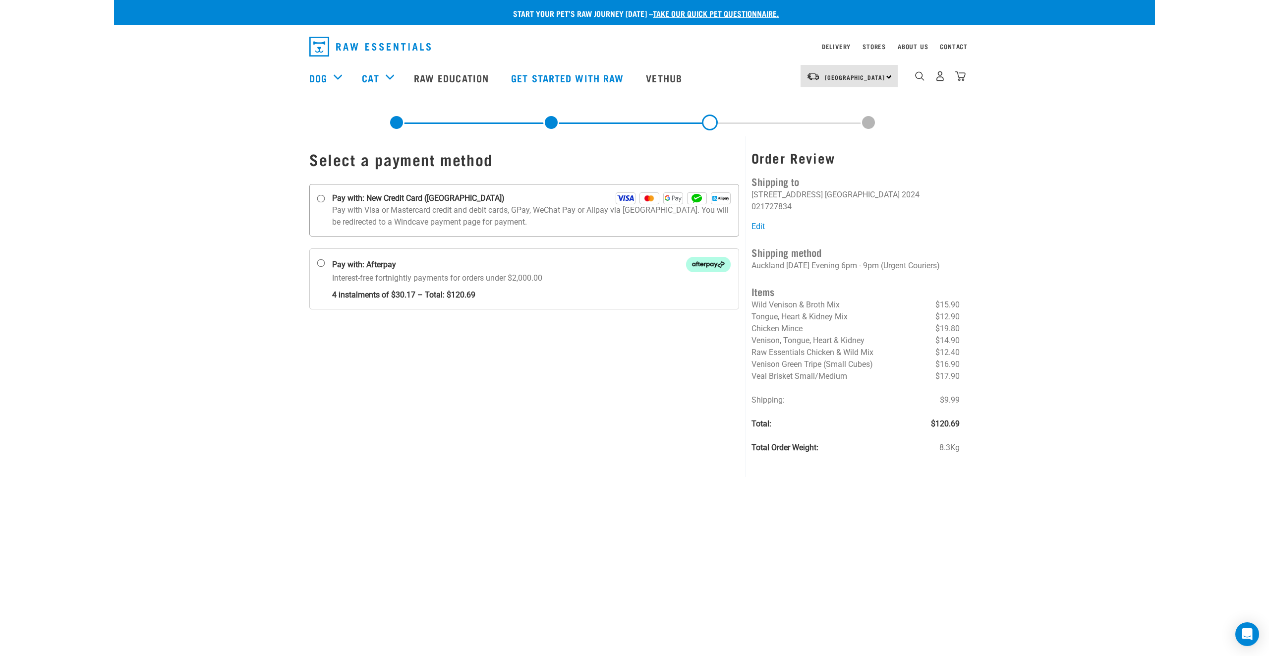
click at [320, 201] on input "Pay with: New Credit Card (Windcave)" at bounding box center [321, 199] width 8 height 8
radio input "true"
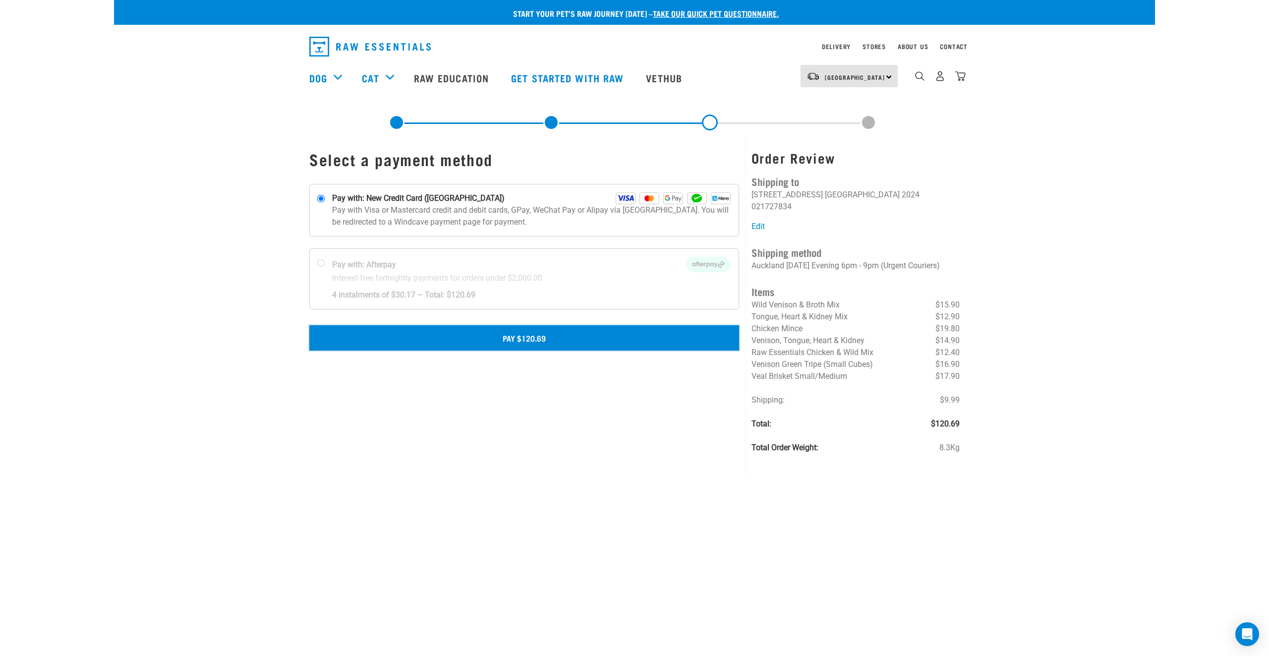
drag, startPoint x: 491, startPoint y: 330, endPoint x: 526, endPoint y: 322, distance: 36.2
click at [491, 330] on button "Pay $120.69" at bounding box center [524, 337] width 430 height 25
